Goal: Communication & Community: Answer question/provide support

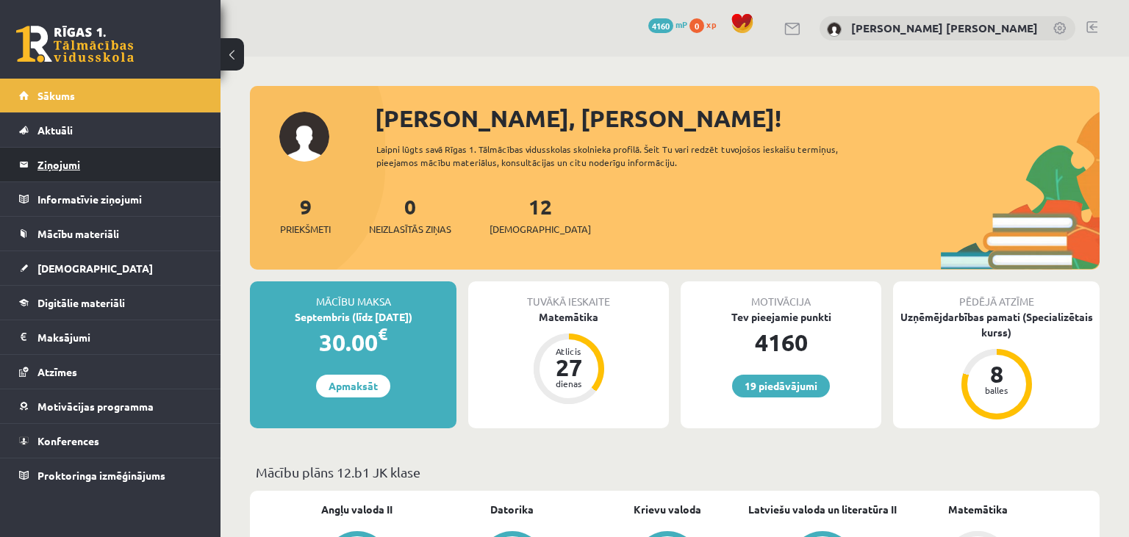
click at [37, 156] on legend "Ziņojumi 0" at bounding box center [119, 165] width 165 height 34
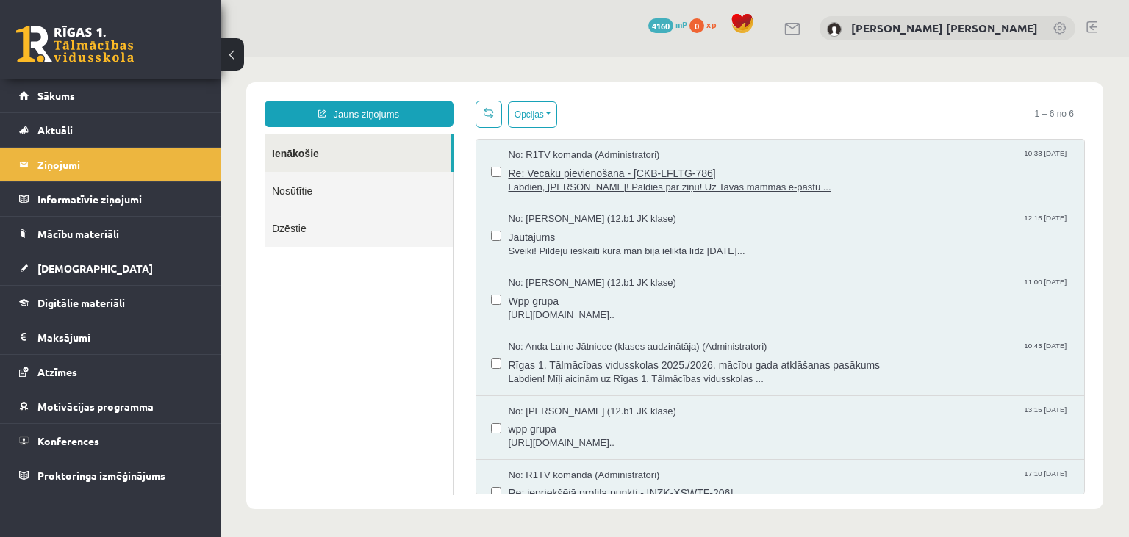
click at [550, 181] on span "Labdien, [PERSON_NAME]! Paldies par ziņu! Uz Tavas mammas e-pastu ..." at bounding box center [790, 188] width 562 height 14
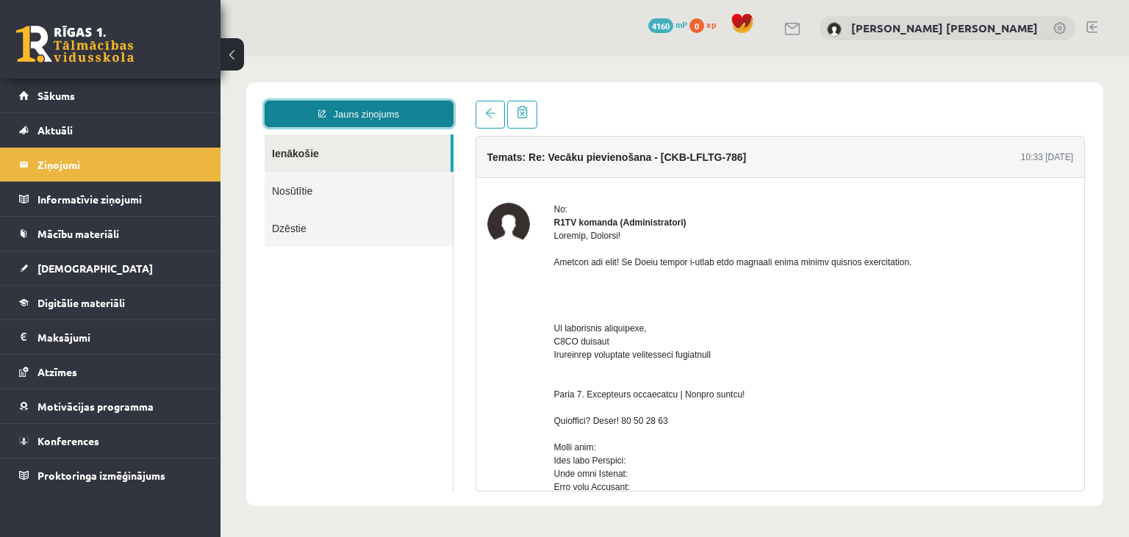
click at [322, 102] on link "Jauns ziņojums" at bounding box center [359, 114] width 189 height 26
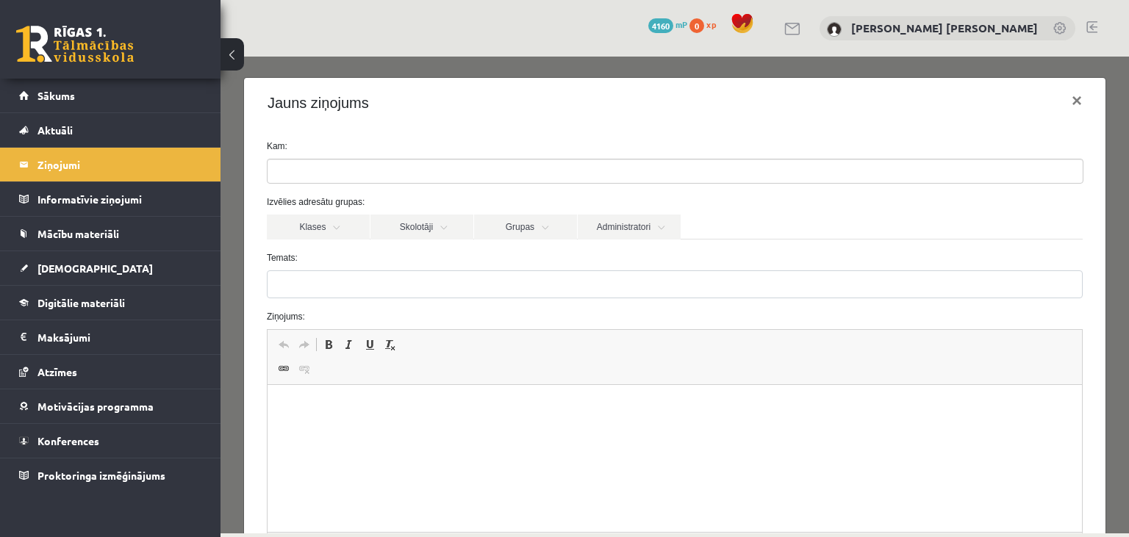
click at [338, 165] on ul at bounding box center [675, 172] width 815 height 24
click at [611, 223] on link "Administratori" at bounding box center [629, 227] width 103 height 25
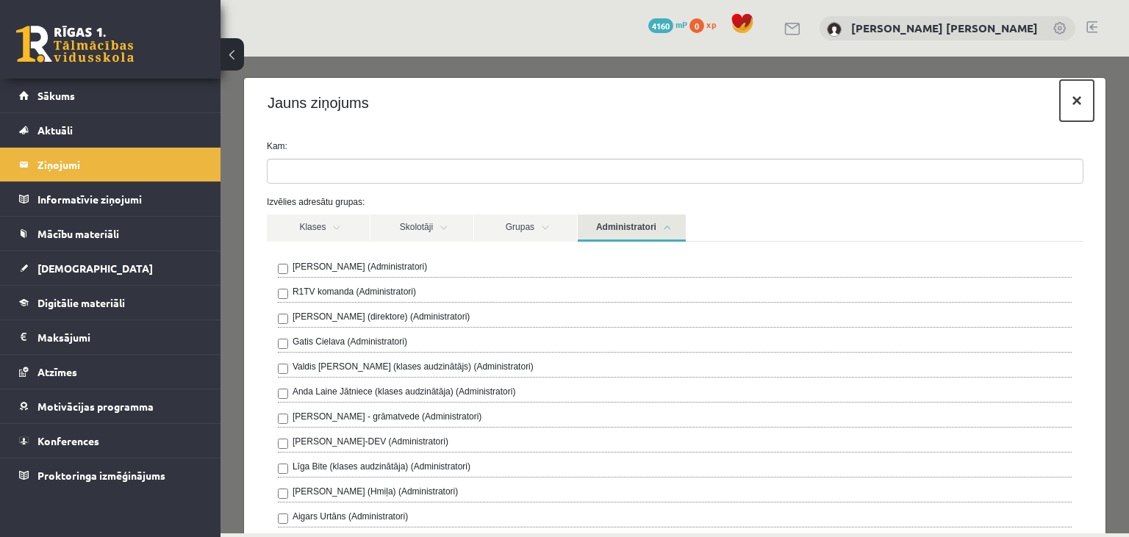
drag, startPoint x: 1091, startPoint y: 100, endPoint x: 1077, endPoint y: 103, distance: 14.3
click at [1091, 99] on button "×" at bounding box center [1077, 100] width 34 height 41
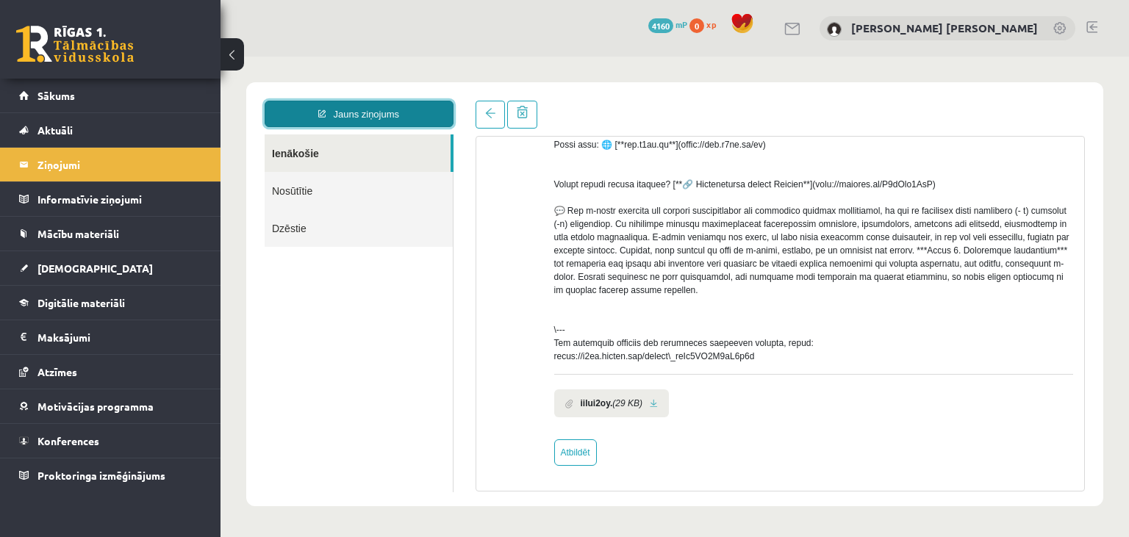
scroll to position [513, 0]
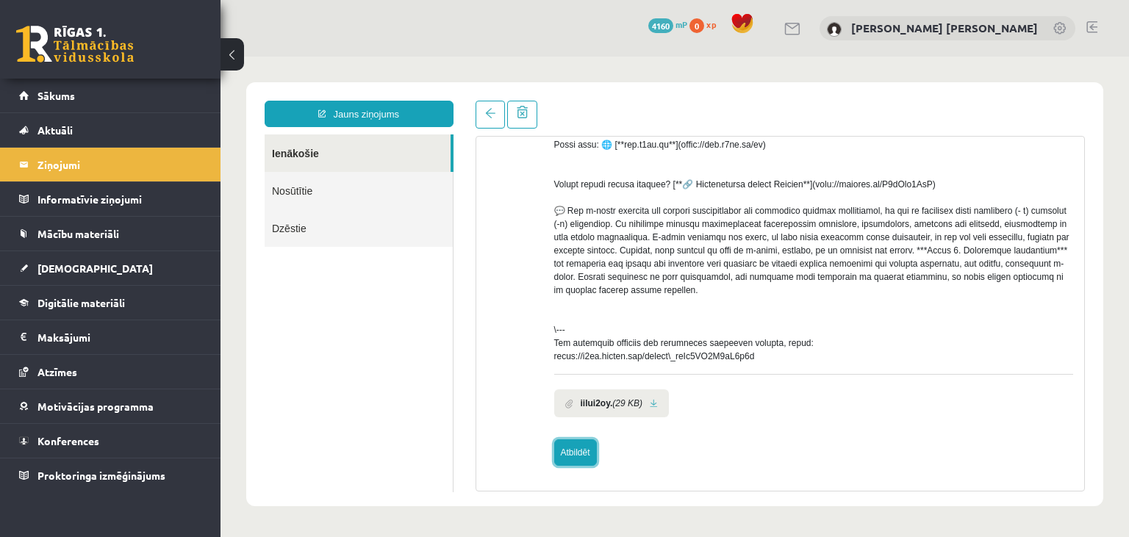
click at [584, 444] on link "Atbildēt" at bounding box center [575, 453] width 43 height 26
type input "**********"
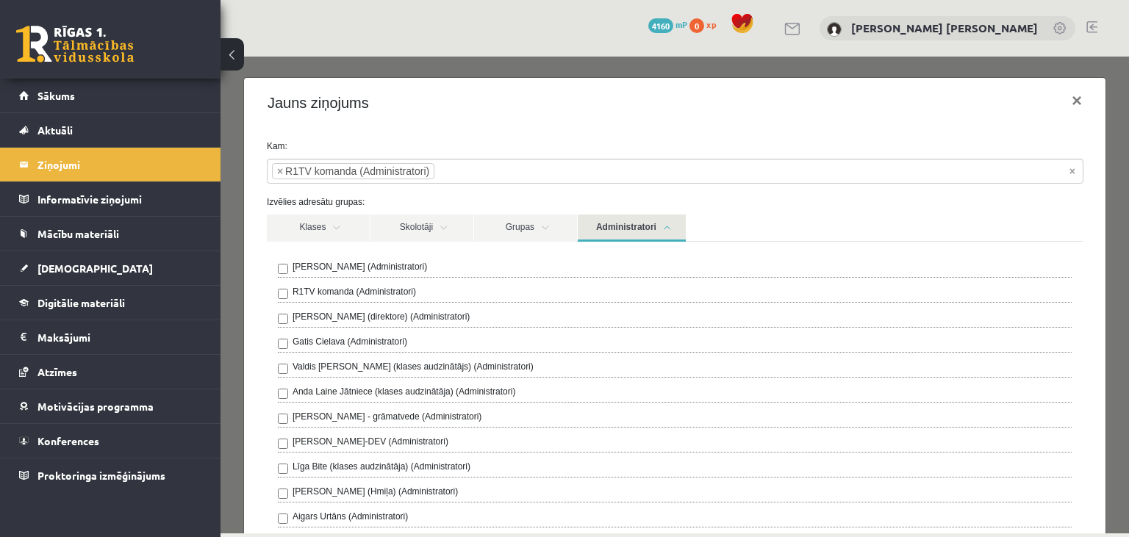
click at [625, 235] on link "Administratori" at bounding box center [632, 228] width 108 height 27
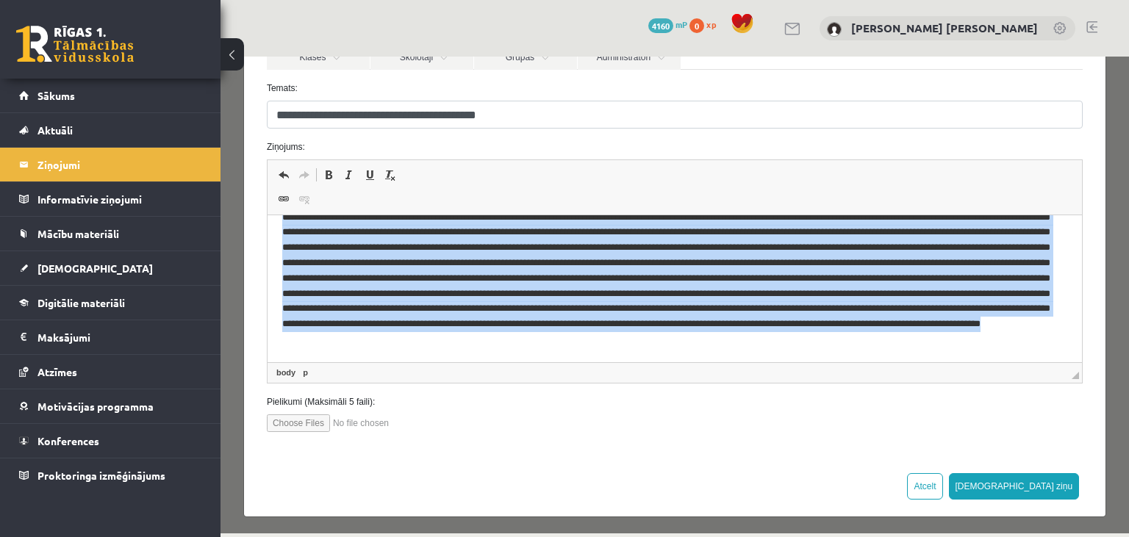
scroll to position [0, 0]
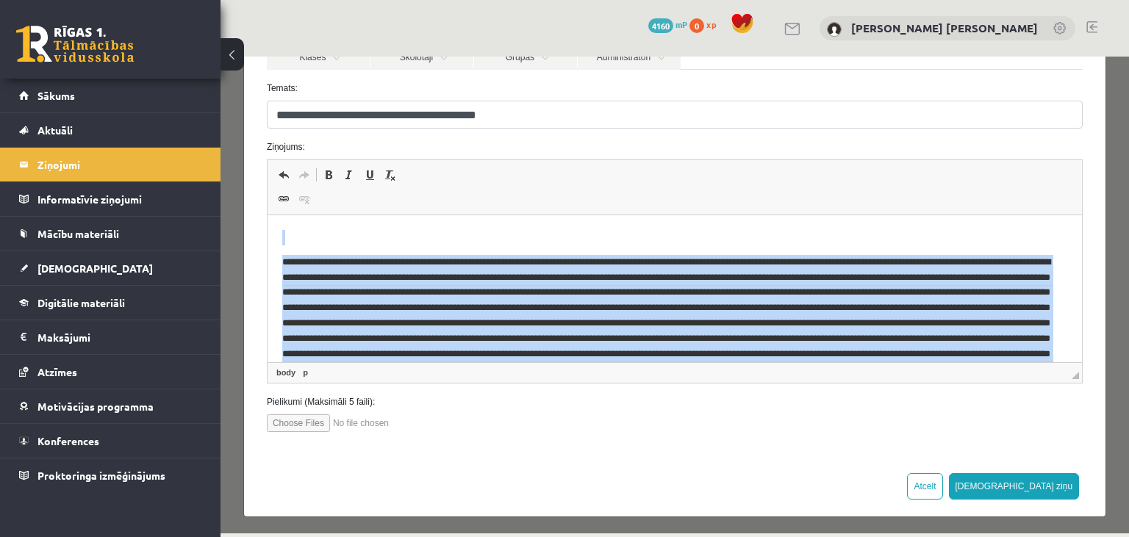
drag, startPoint x: 443, startPoint y: 392, endPoint x: 402, endPoint y: 227, distance: 169.6
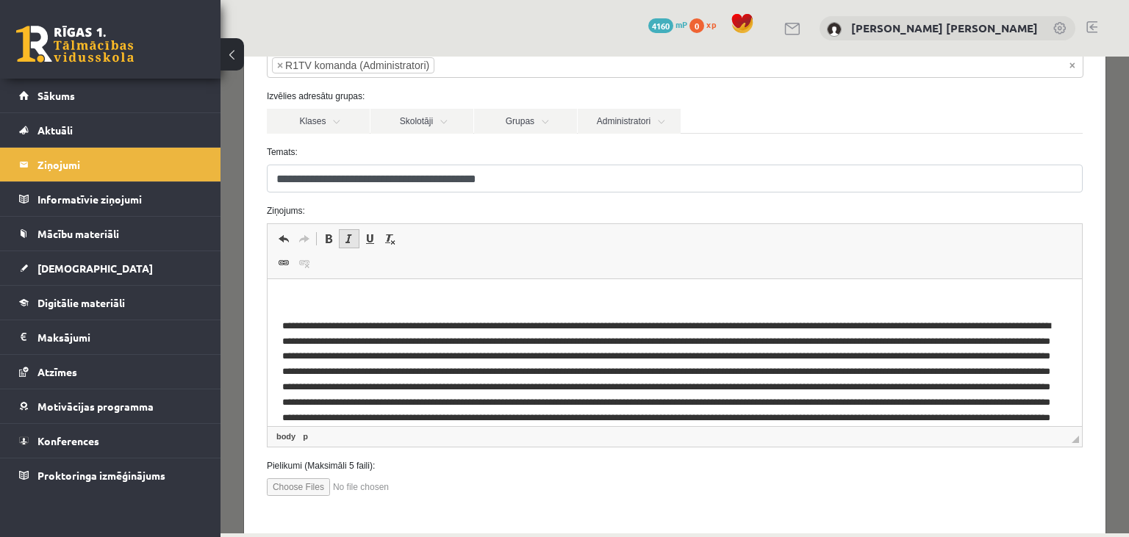
scroll to position [99, 0]
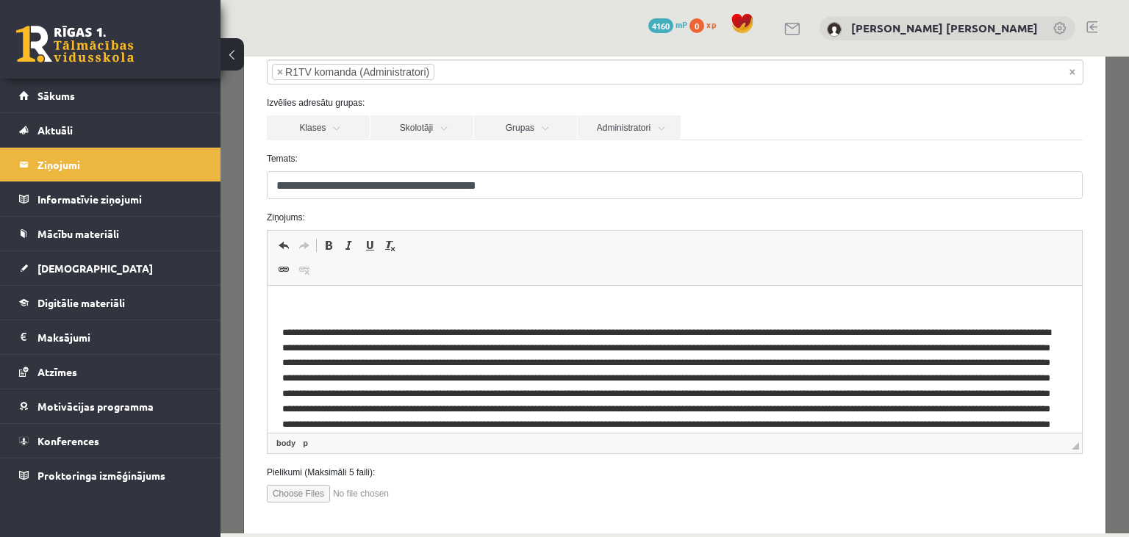
click at [279, 310] on html at bounding box center [674, 359] width 815 height 147
click at [292, 315] on p "Editor, wiswyg-editor-47024920049500-1757005048-219" at bounding box center [674, 308] width 785 height 15
click at [337, 348] on p "Editor, wiswyg-editor-47024920049500-1757005048-219" at bounding box center [675, 410] width 786 height 168
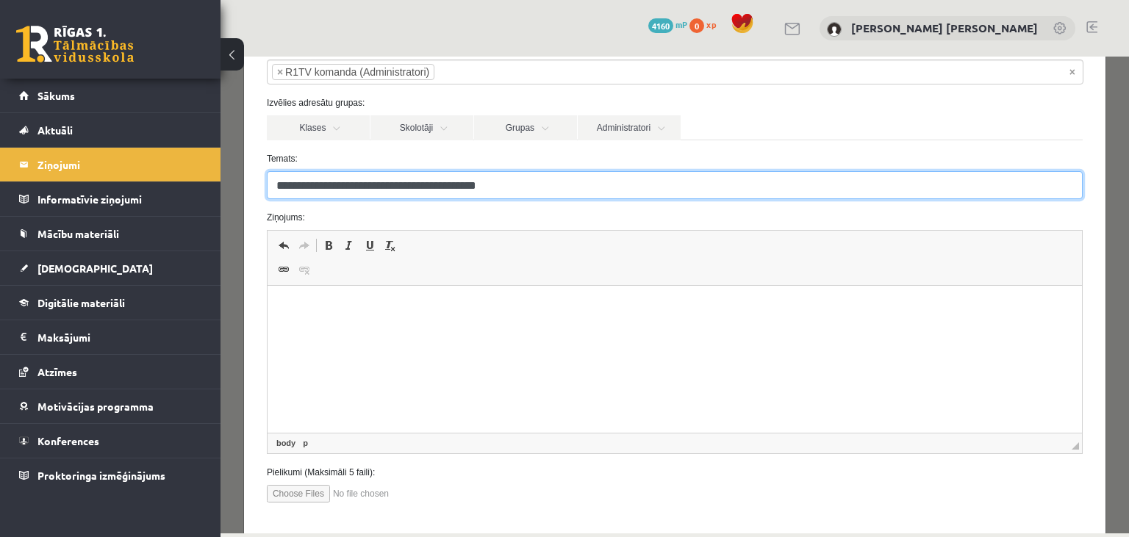
click at [540, 184] on input "**********" at bounding box center [675, 185] width 816 height 28
type input "**********"
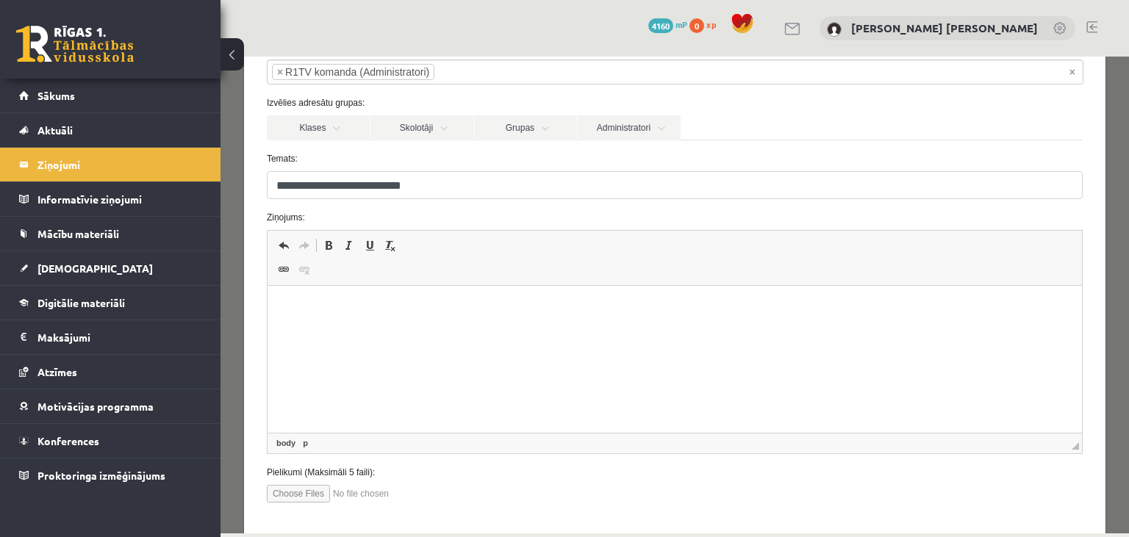
click at [476, 321] on body "Editor, wiswyg-editor-47024920049500-1757005048-219" at bounding box center [674, 321] width 785 height 40
click at [293, 301] on html "**********" at bounding box center [674, 359] width 815 height 147
click at [277, 325] on html "**********" at bounding box center [674, 359] width 815 height 147
click at [668, 313] on p "**********" at bounding box center [675, 308] width 786 height 15
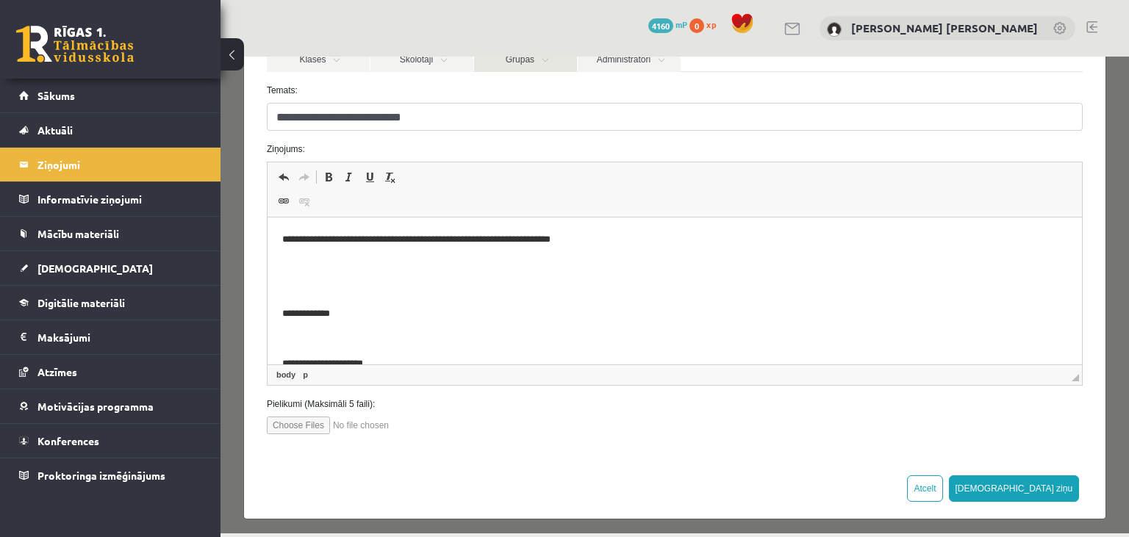
scroll to position [170, 0]
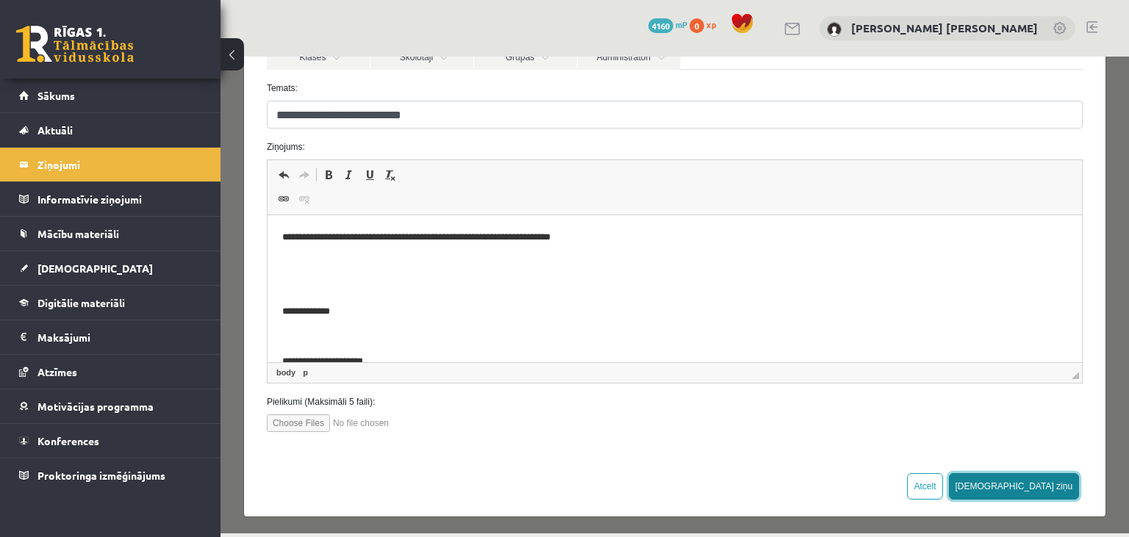
click at [1057, 481] on button "[DEMOGRAPHIC_DATA] ziņu" at bounding box center [1014, 486] width 131 height 26
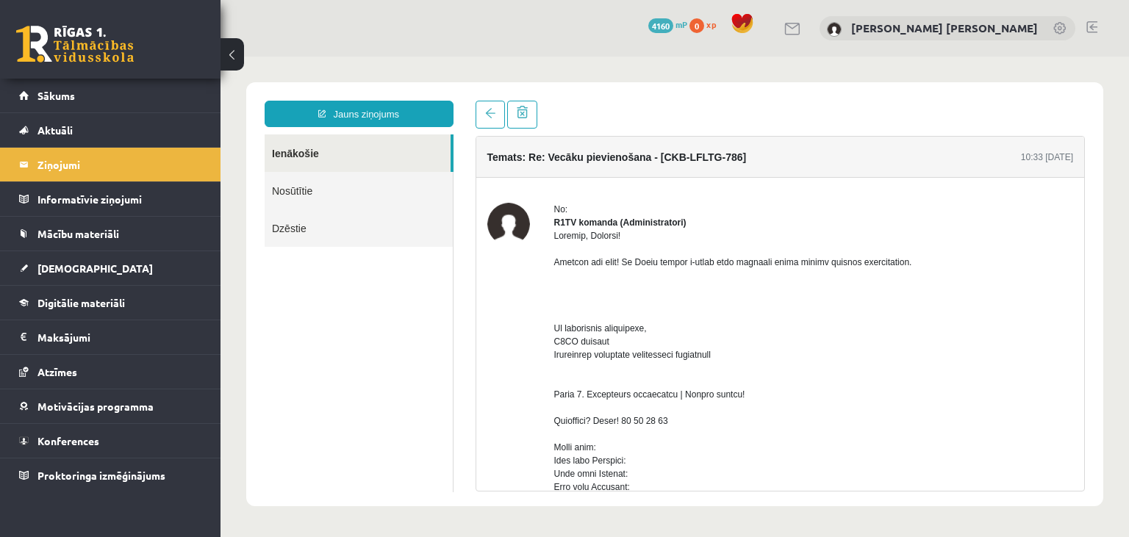
scroll to position [0, 0]
click at [1098, 22] on div "19 Dāvanas 4160 mP 0 xp Emīlija Krista Bērziņa" at bounding box center [675, 28] width 909 height 57
click at [1098, 24] on div "19 Dāvanas 4160 mP 0 xp Emīlija Krista Bērziņa" at bounding box center [675, 28] width 909 height 57
click at [1097, 25] on link at bounding box center [1092, 27] width 11 height 12
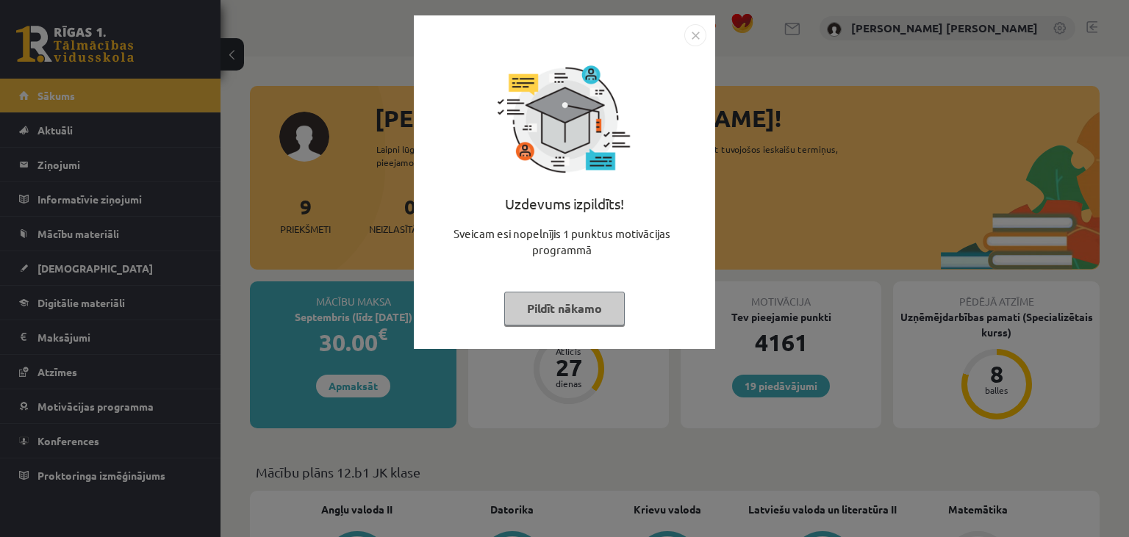
click at [559, 315] on button "Pildīt nākamo" at bounding box center [564, 309] width 121 height 34
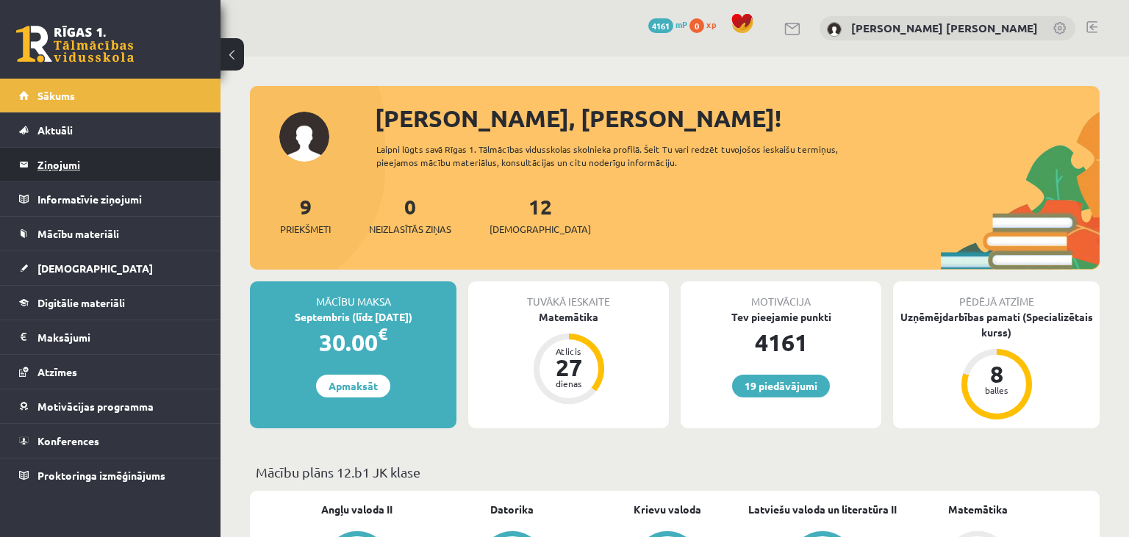
click at [79, 160] on legend "Ziņojumi 0" at bounding box center [119, 165] width 165 height 34
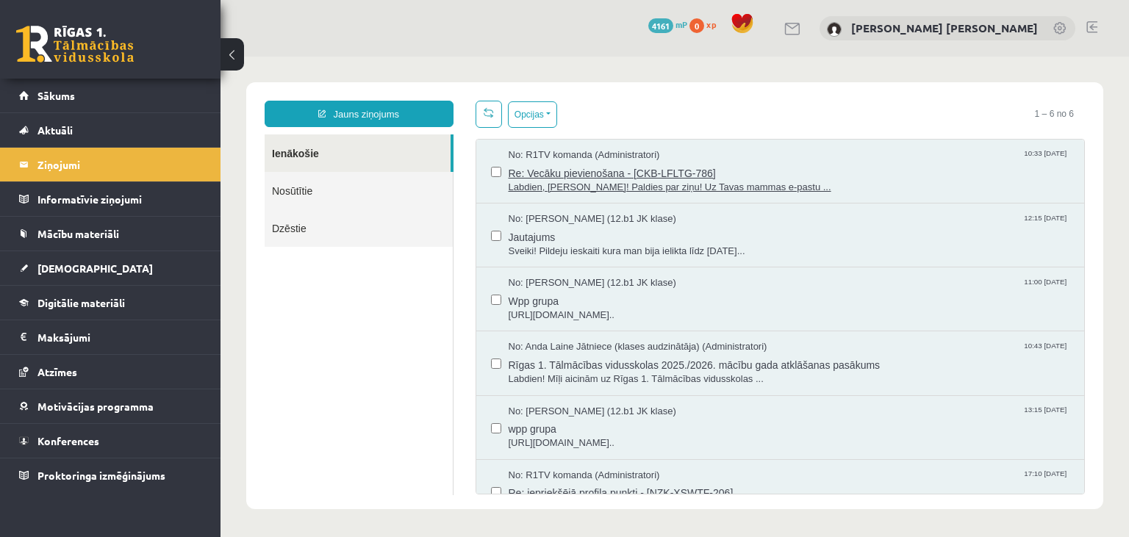
click at [527, 184] on span "Labdien, [PERSON_NAME]! Paldies par ziņu! Uz Tavas mammas e-pastu ..." at bounding box center [790, 188] width 562 height 14
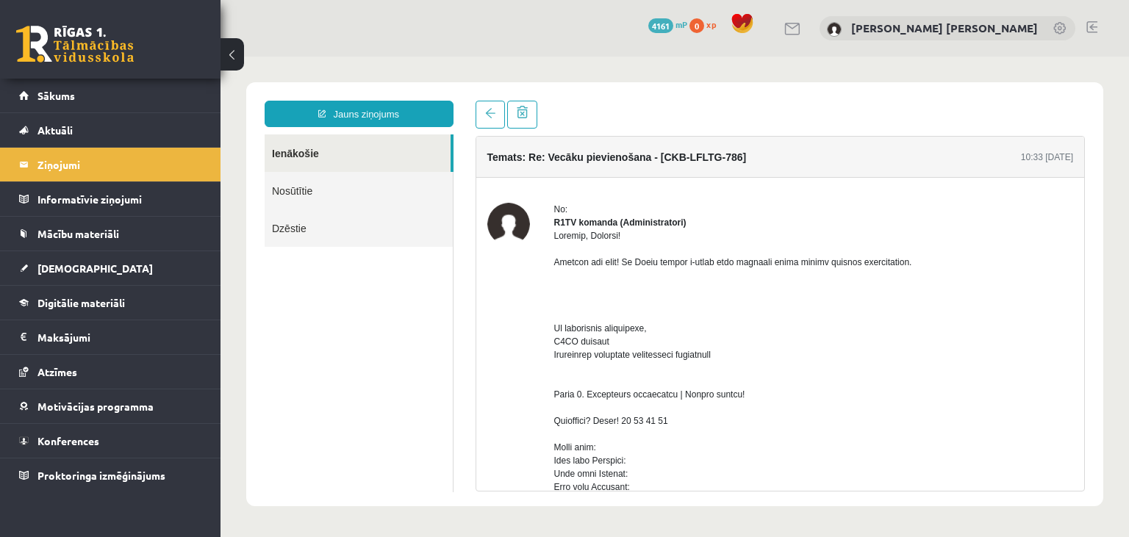
click at [413, 187] on link "Nosūtītie" at bounding box center [359, 190] width 188 height 37
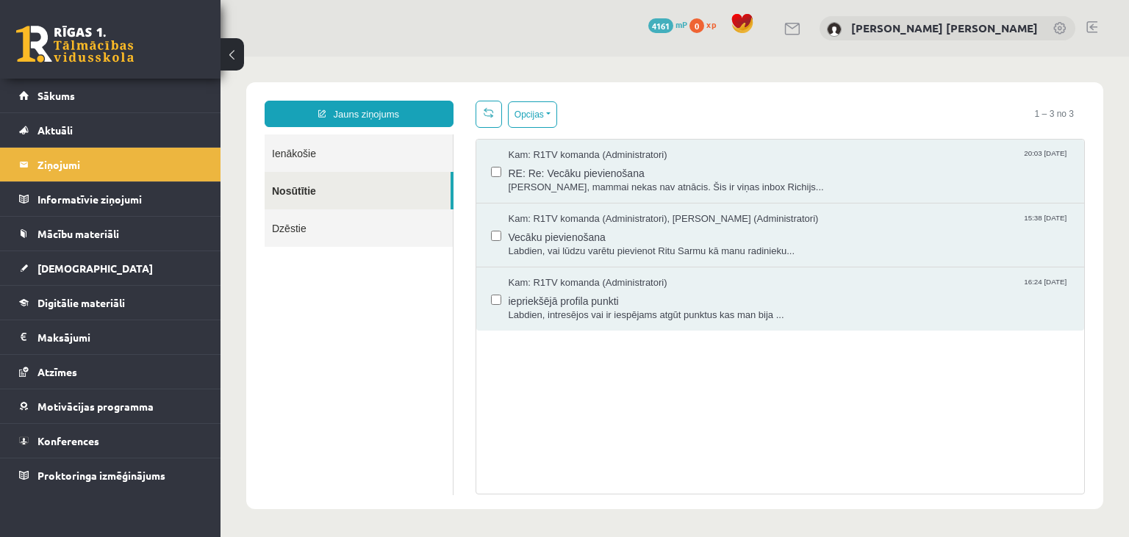
click at [1089, 28] on link at bounding box center [1092, 27] width 11 height 12
